Goal: Information Seeking & Learning: Find specific fact

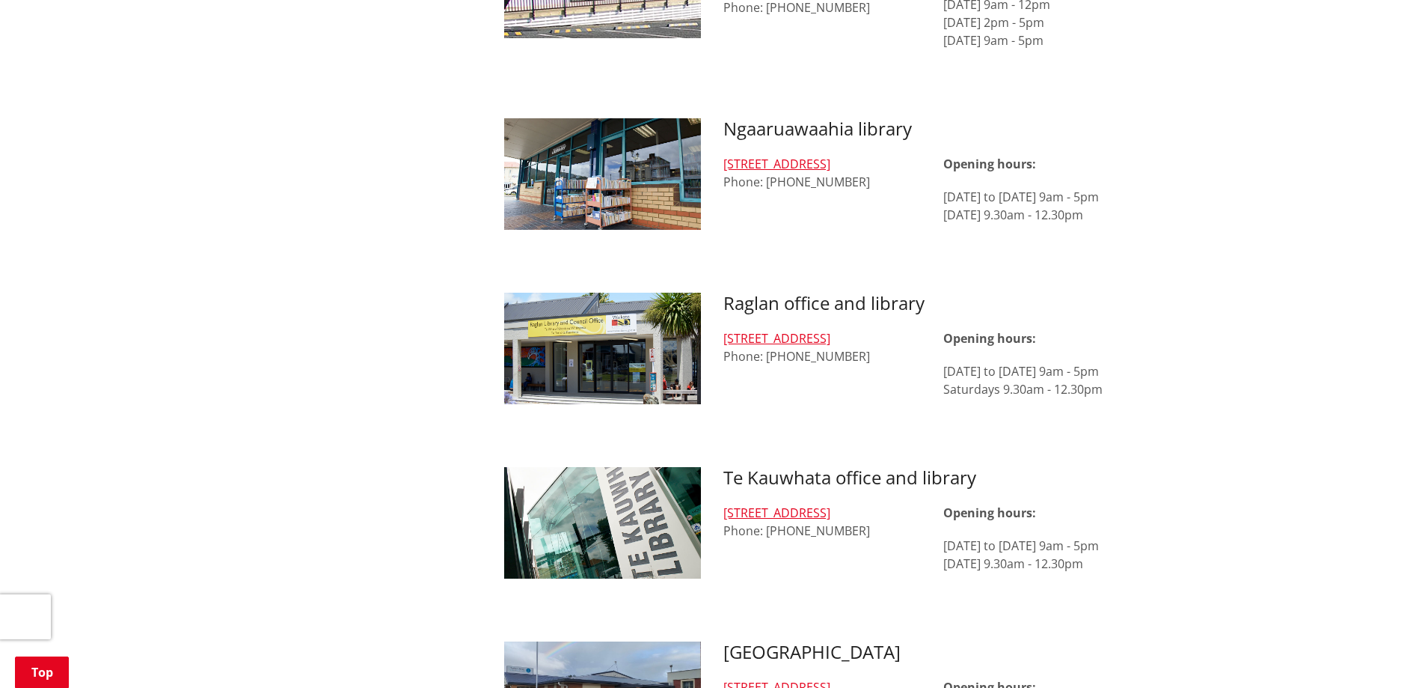
scroll to position [1421, 0]
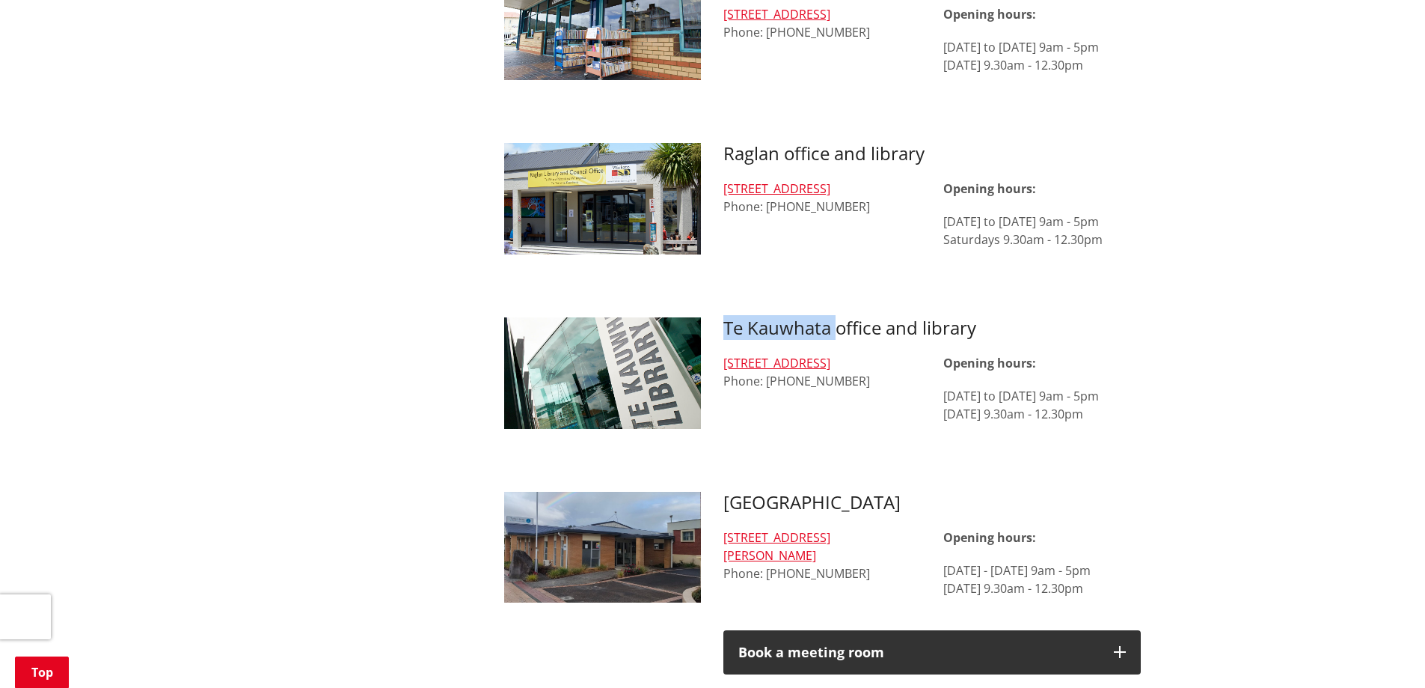
drag, startPoint x: 837, startPoint y: 313, endPoint x: 679, endPoint y: 316, distance: 157.9
click at [679, 317] on div "Te Kauwhata office and library [STREET_ADDRESS] Phone: [PHONE_NUMBER] Opening h…" at bounding box center [823, 386] width 660 height 138
drag, startPoint x: 775, startPoint y: 494, endPoint x: 780, endPoint y: 487, distance: 8.5
click at [775, 493] on h3 "[GEOGRAPHIC_DATA]" at bounding box center [931, 503] width 417 height 22
drag, startPoint x: 786, startPoint y: 487, endPoint x: 709, endPoint y: 483, distance: 77.1
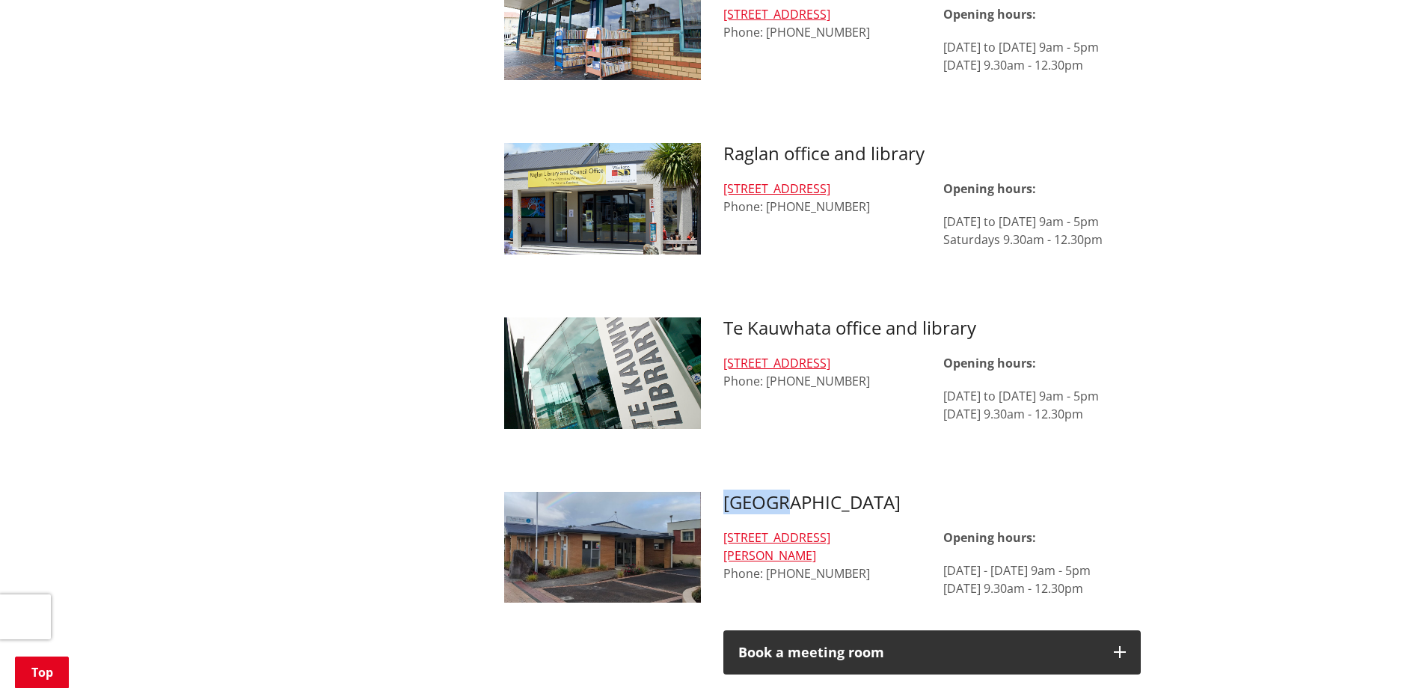
click at [712, 492] on div "[GEOGRAPHIC_DATA] [STREET_ADDRESS][PERSON_NAME] Phone: [PHONE_NUMBER] Opening h…" at bounding box center [932, 591] width 440 height 198
copy h3 "[GEOGRAPHIC_DATA]"
drag, startPoint x: 874, startPoint y: 497, endPoint x: 727, endPoint y: 489, distance: 146.9
click at [722, 492] on div "[GEOGRAPHIC_DATA] [STREET_ADDRESS][PERSON_NAME] Phone: [PHONE_NUMBER] Opening h…" at bounding box center [932, 591] width 440 height 198
click at [727, 492] on h3 "[GEOGRAPHIC_DATA]" at bounding box center [931, 503] width 417 height 22
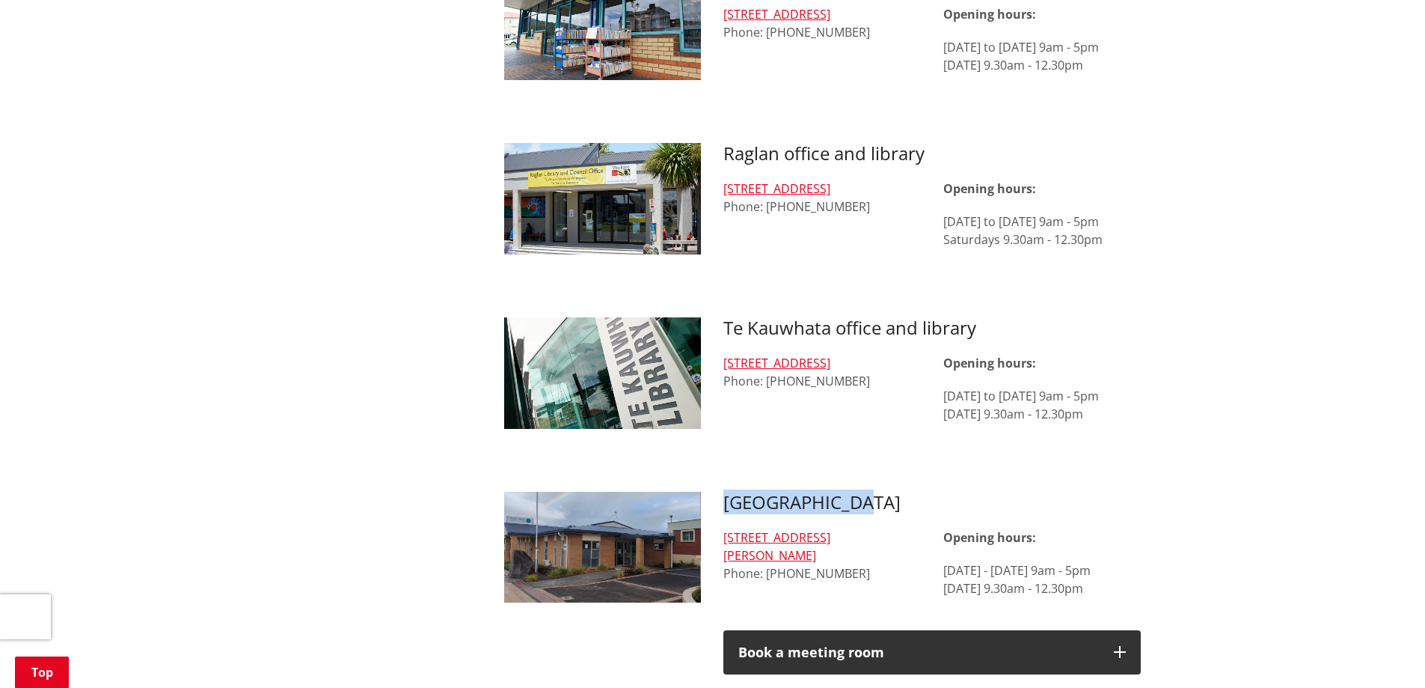
drag, startPoint x: 777, startPoint y: 485, endPoint x: 638, endPoint y: 479, distance: 139.3
click at [723, 492] on div "[GEOGRAPHIC_DATA] [STREET_ADDRESS][PERSON_NAME] Phone: [PHONE_NUMBER] Opening h…" at bounding box center [932, 591] width 440 height 198
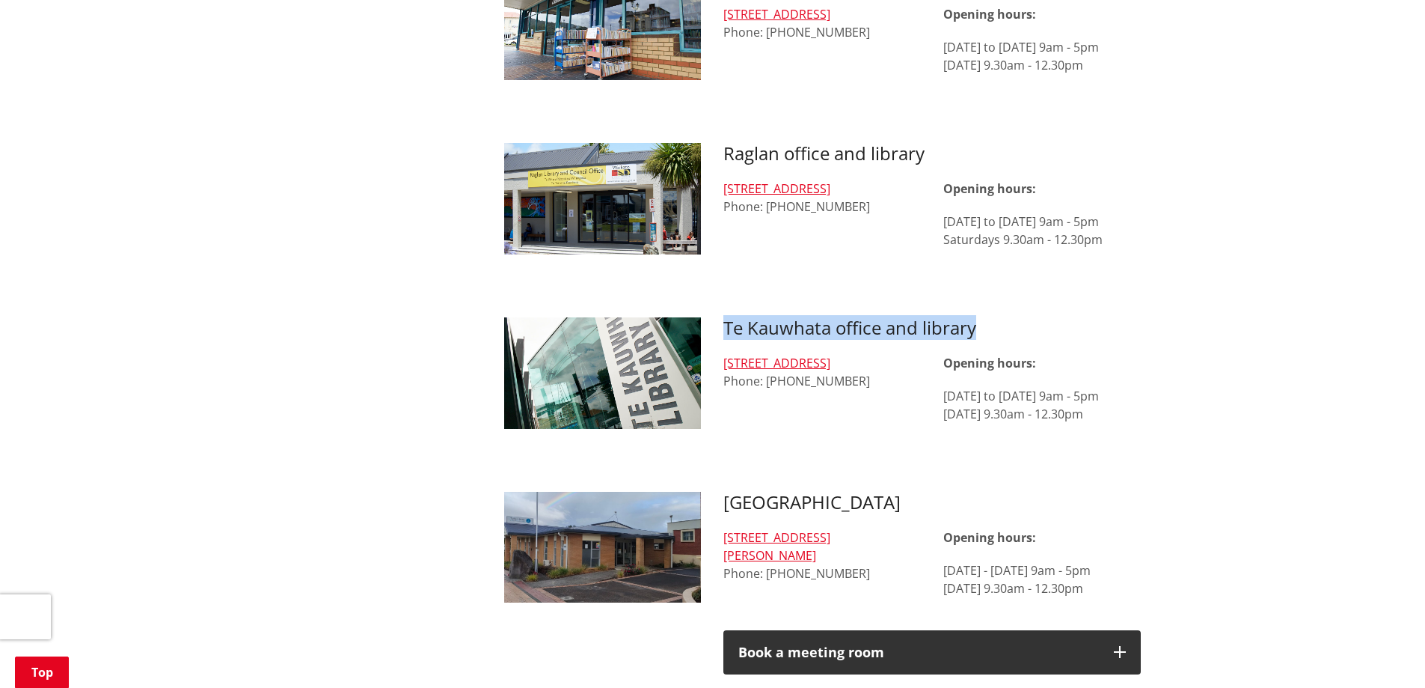
drag, startPoint x: 988, startPoint y: 310, endPoint x: 688, endPoint y: 320, distance: 300.9
click at [688, 319] on div "Te Kauwhata office and library [STREET_ADDRESS] Phone: [PHONE_NUMBER] Opening h…" at bounding box center [823, 386] width 660 height 138
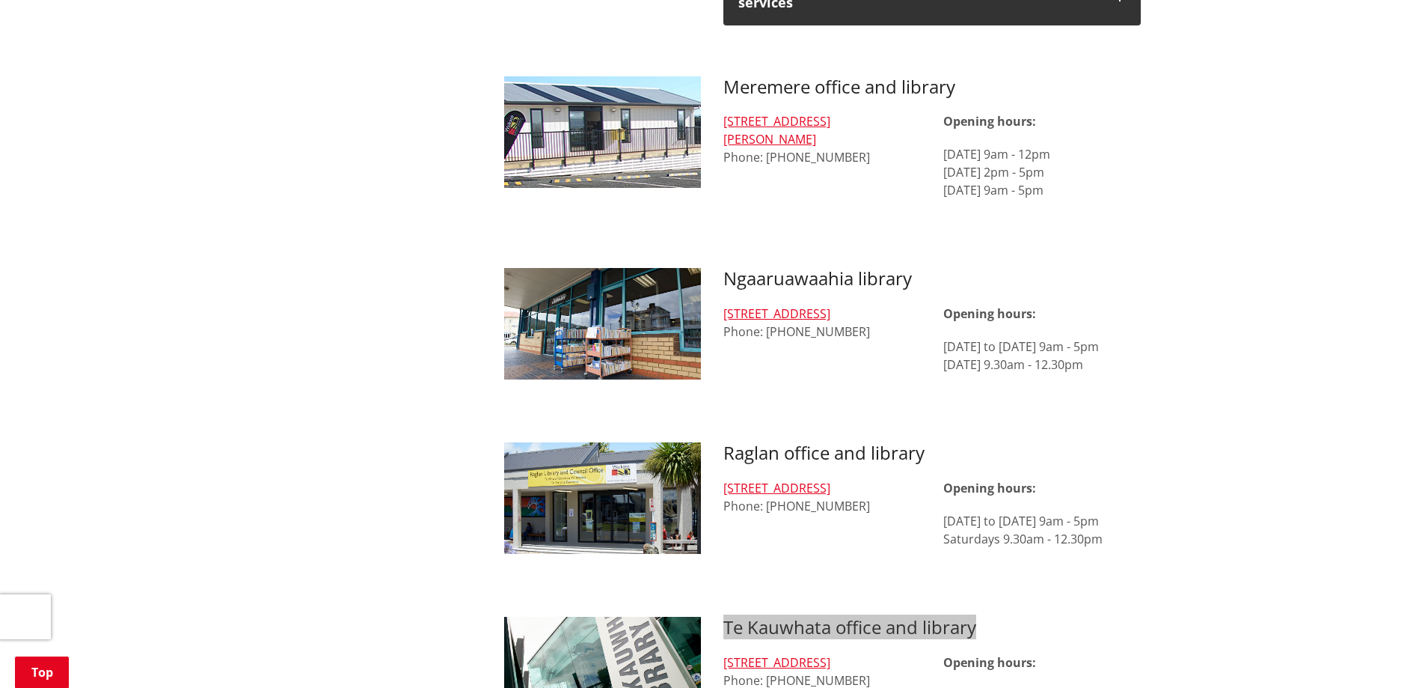
scroll to position [1047, 0]
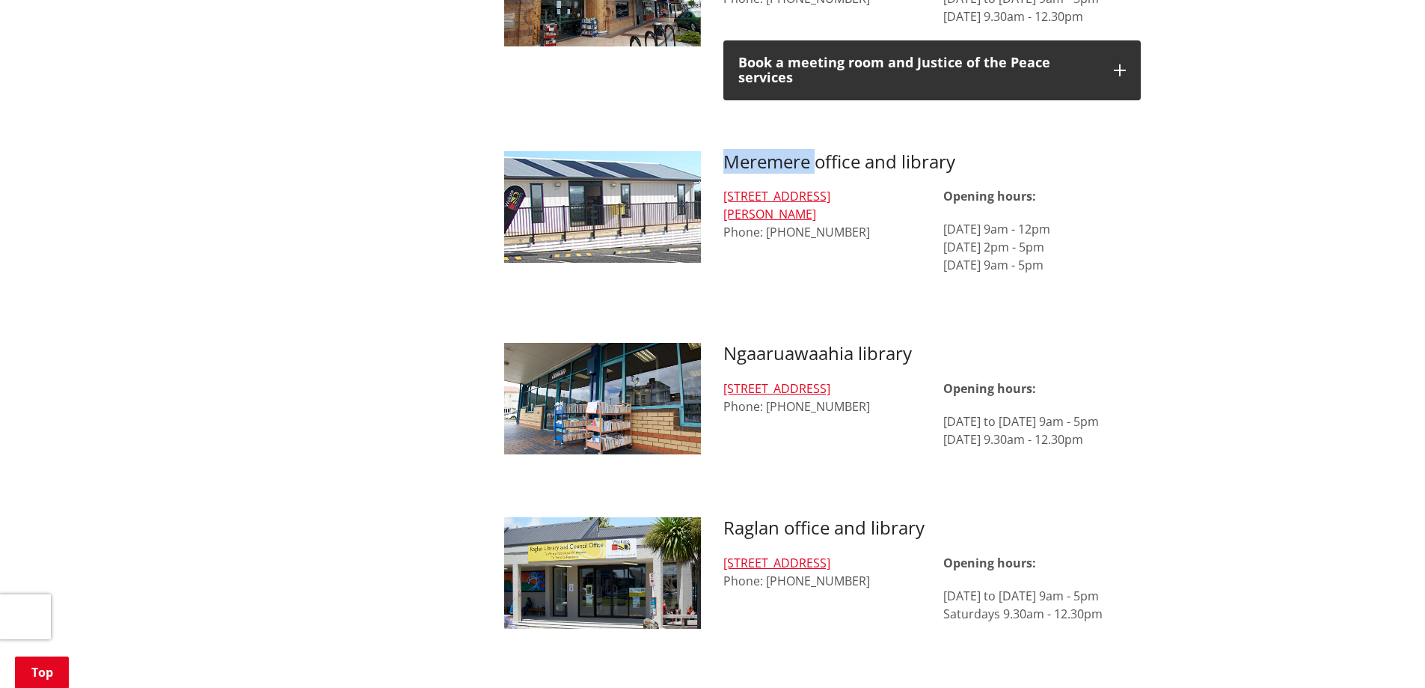
drag, startPoint x: 816, startPoint y: 147, endPoint x: 726, endPoint y: 150, distance: 90.5
click at [726, 151] on h3 "Meremere office and library" at bounding box center [931, 162] width 417 height 22
